Goal: Navigation & Orientation: Go to known website

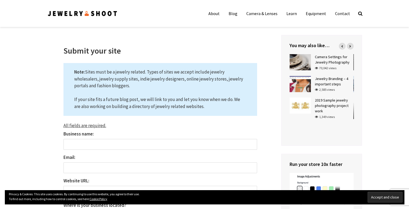
drag, startPoint x: 81, startPoint y: 13, endPoint x: 76, endPoint y: 13, distance: 5.4
click at [76, 13] on img at bounding box center [82, 13] width 71 height 7
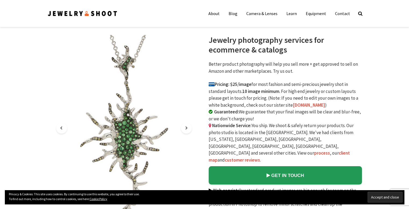
click at [76, 14] on img at bounding box center [82, 13] width 71 height 7
click at [76, 14] on img at bounding box center [82, 13] width 71 height 9
click at [76, 14] on img at bounding box center [82, 13] width 71 height 7
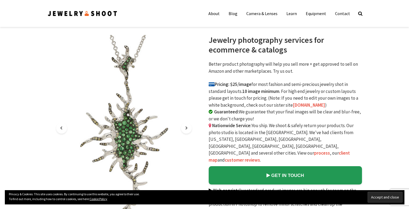
click at [76, 14] on img at bounding box center [82, 13] width 71 height 7
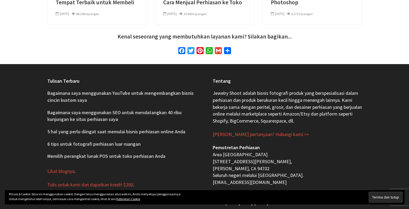
scroll to position [2001, 0]
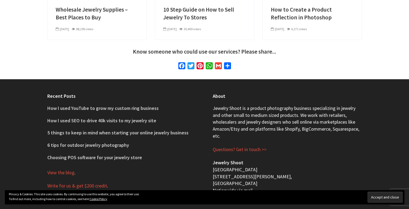
scroll to position [2351, 0]
